Goal: Task Accomplishment & Management: Manage account settings

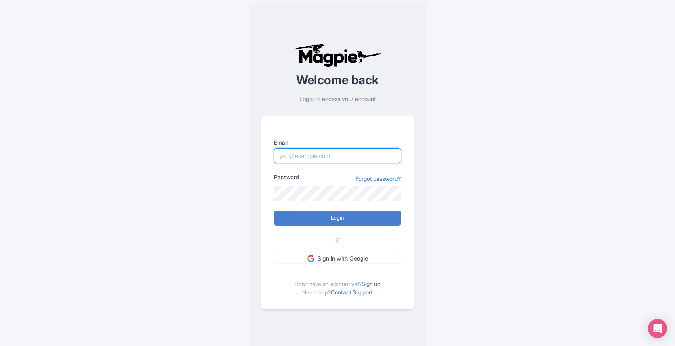
click at [292, 156] on input "Email" at bounding box center [337, 155] width 127 height 15
type input "abtransfers@abtransfers.mx"
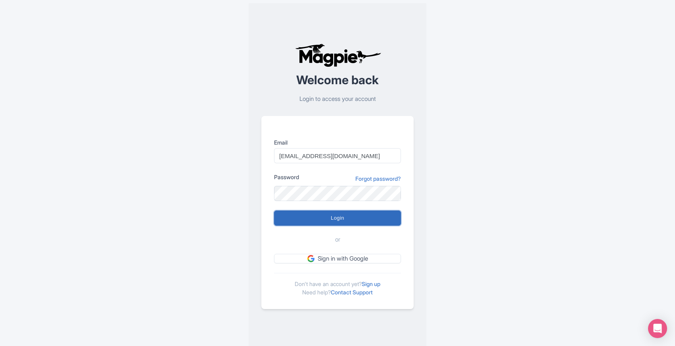
click at [338, 218] on input "Login" at bounding box center [337, 217] width 127 height 15
type input "Logging in..."
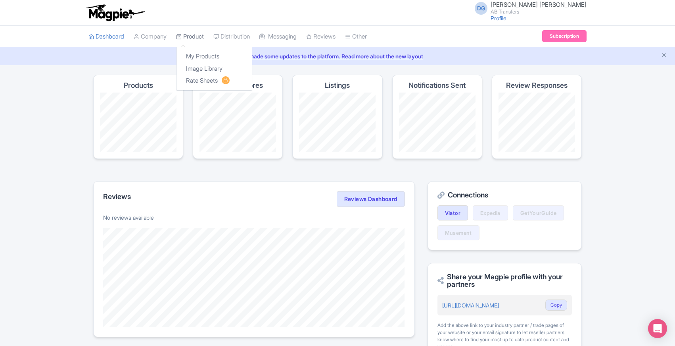
click at [188, 35] on link "Product" at bounding box center [190, 37] width 28 height 22
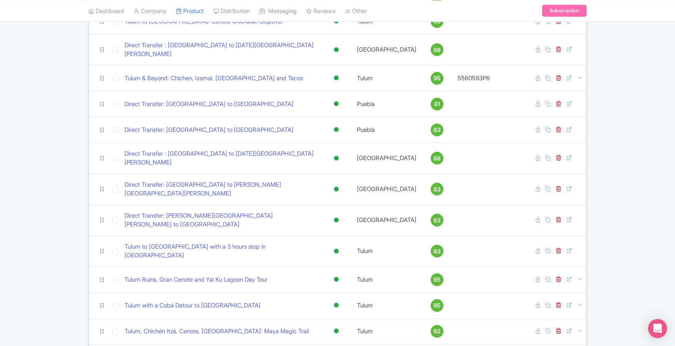
scroll to position [243, 0]
